Goal: Task Accomplishment & Management: Use online tool/utility

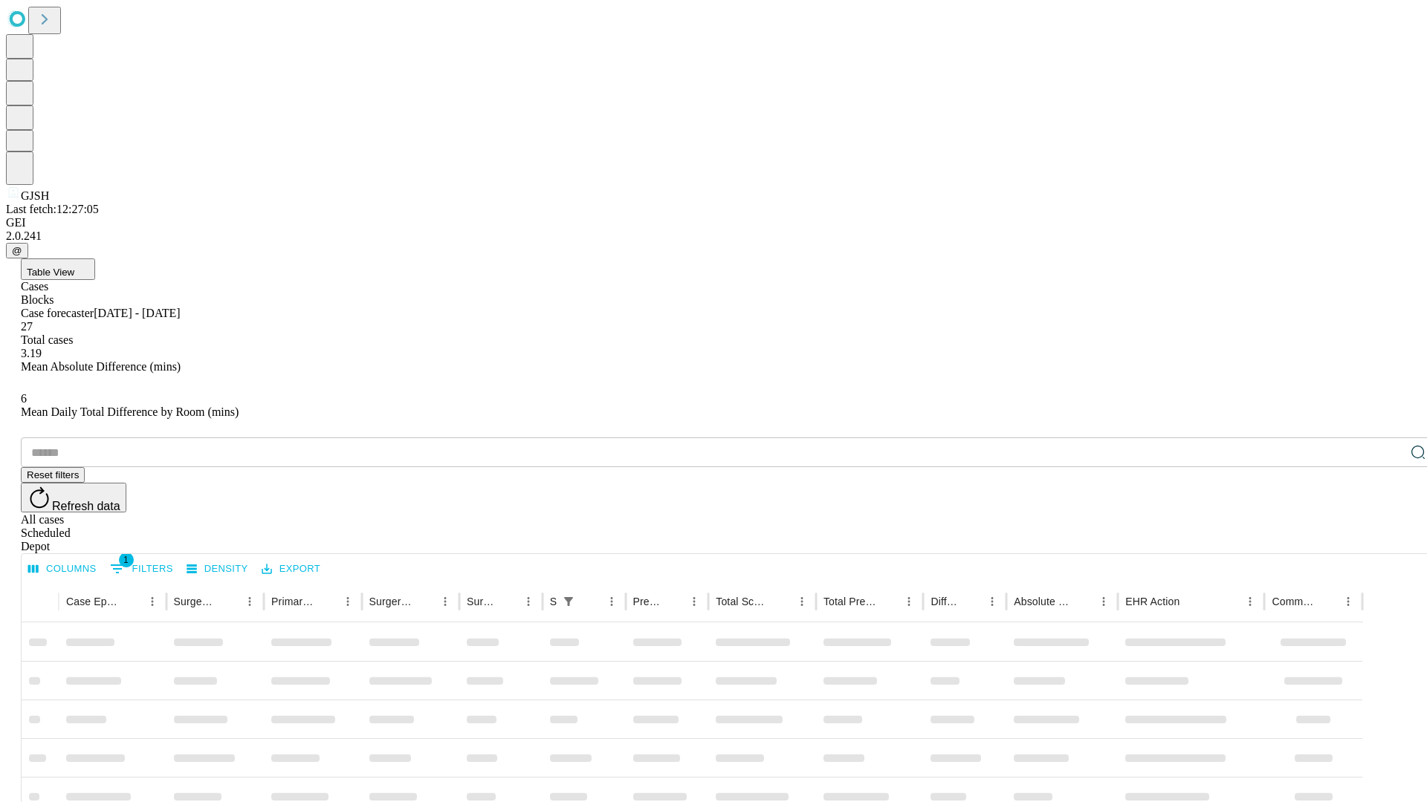
click at [74, 267] on span "Table View" at bounding box center [51, 272] width 48 height 11
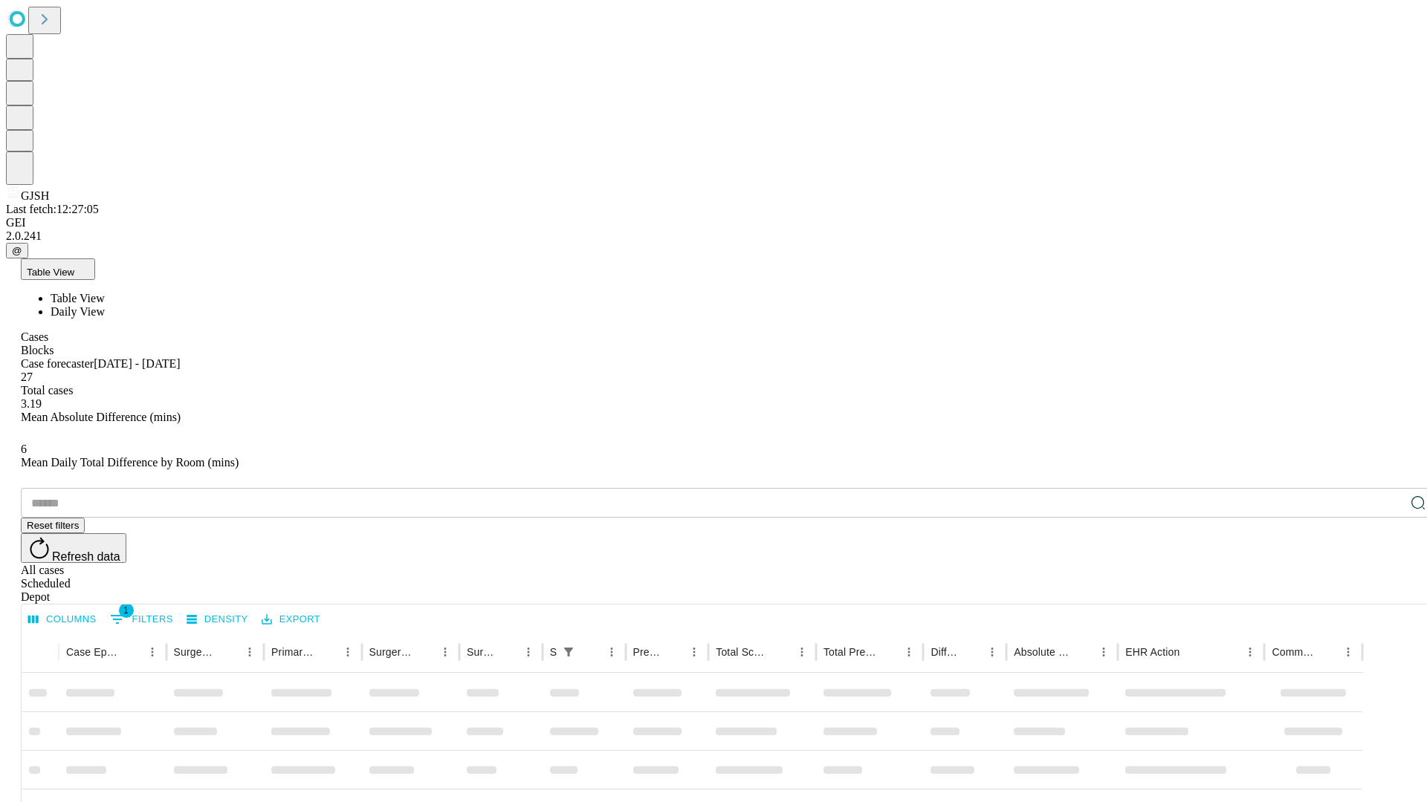
click at [105, 305] on span "Daily View" at bounding box center [78, 311] width 54 height 13
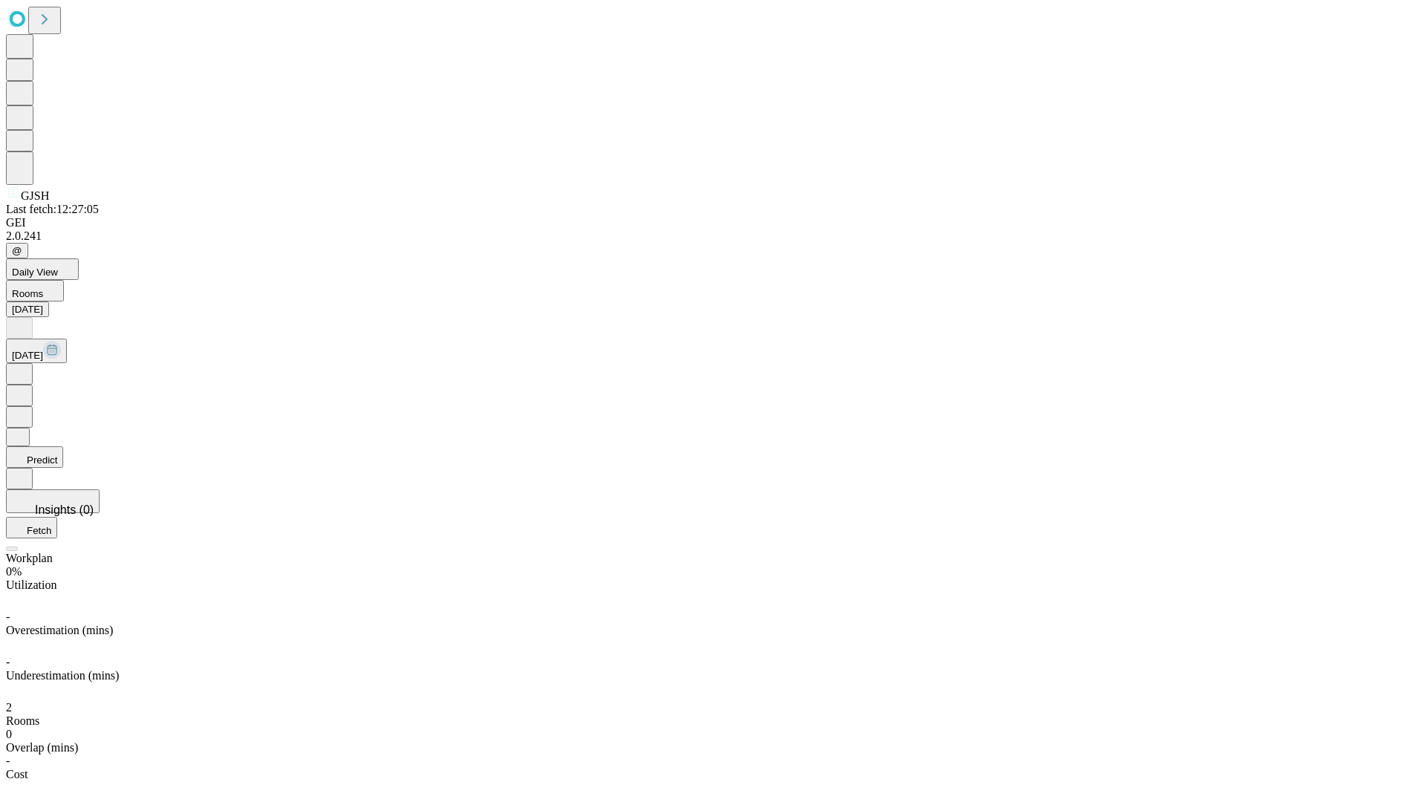
click at [63, 447] on button "Predict" at bounding box center [34, 458] width 57 height 22
